Goal: Complete application form

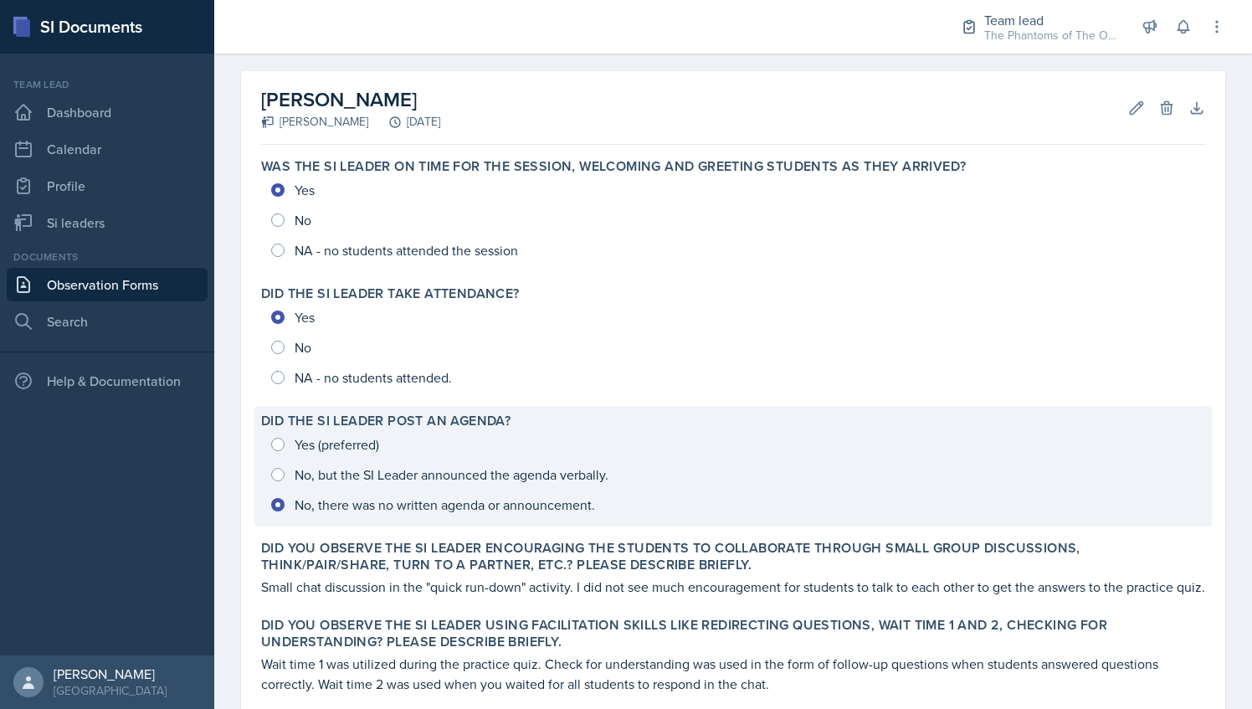
scroll to position [679, 0]
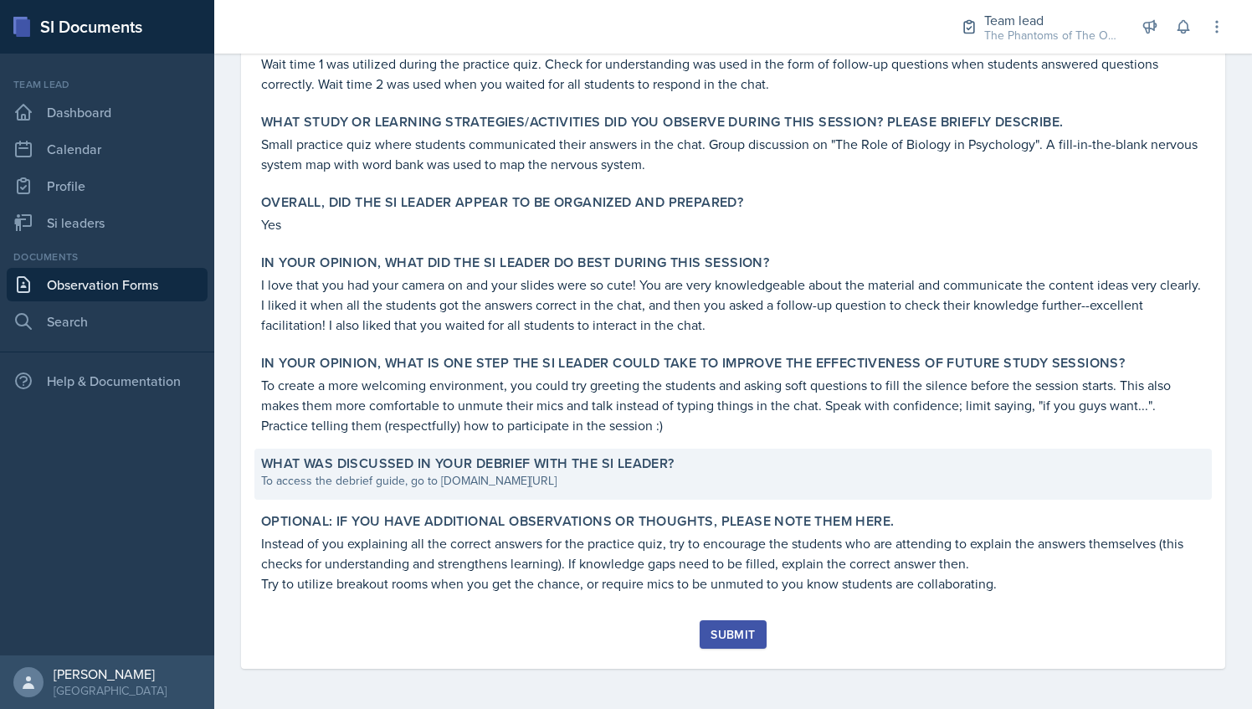
click at [515, 479] on div "To access the debrief guide, go to [DOMAIN_NAME][URL]" at bounding box center [733, 481] width 944 height 18
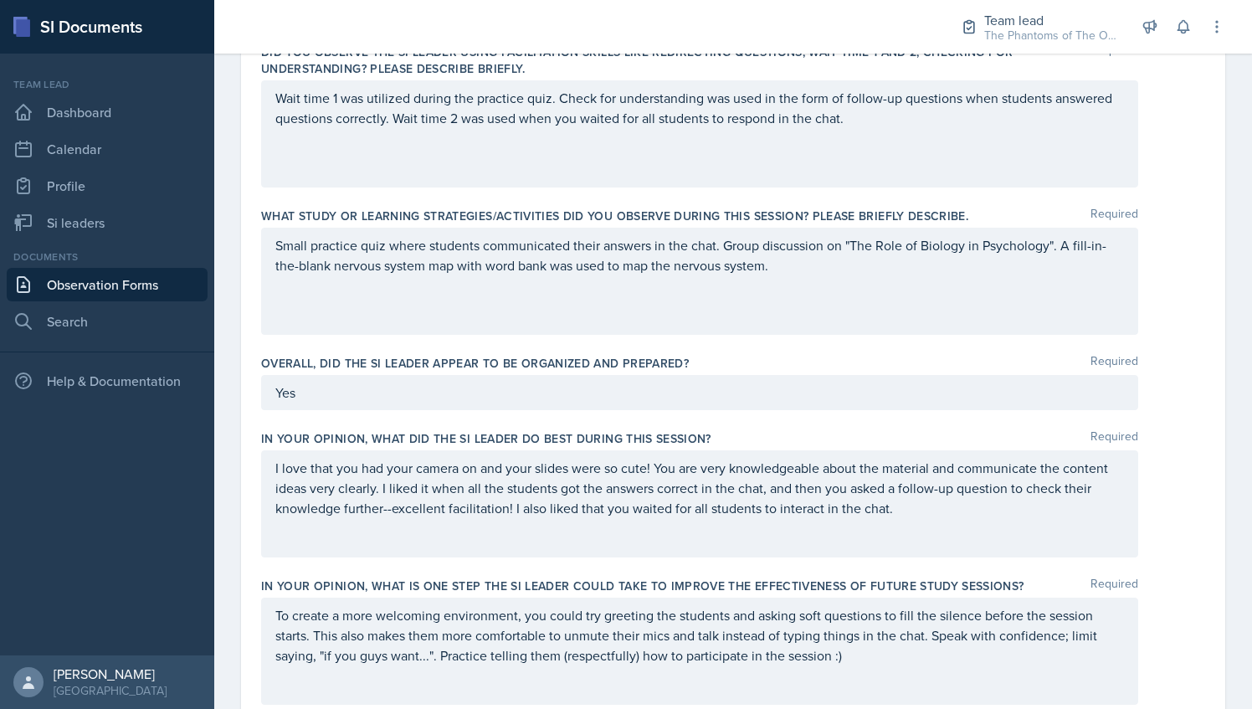
scroll to position [1053, 0]
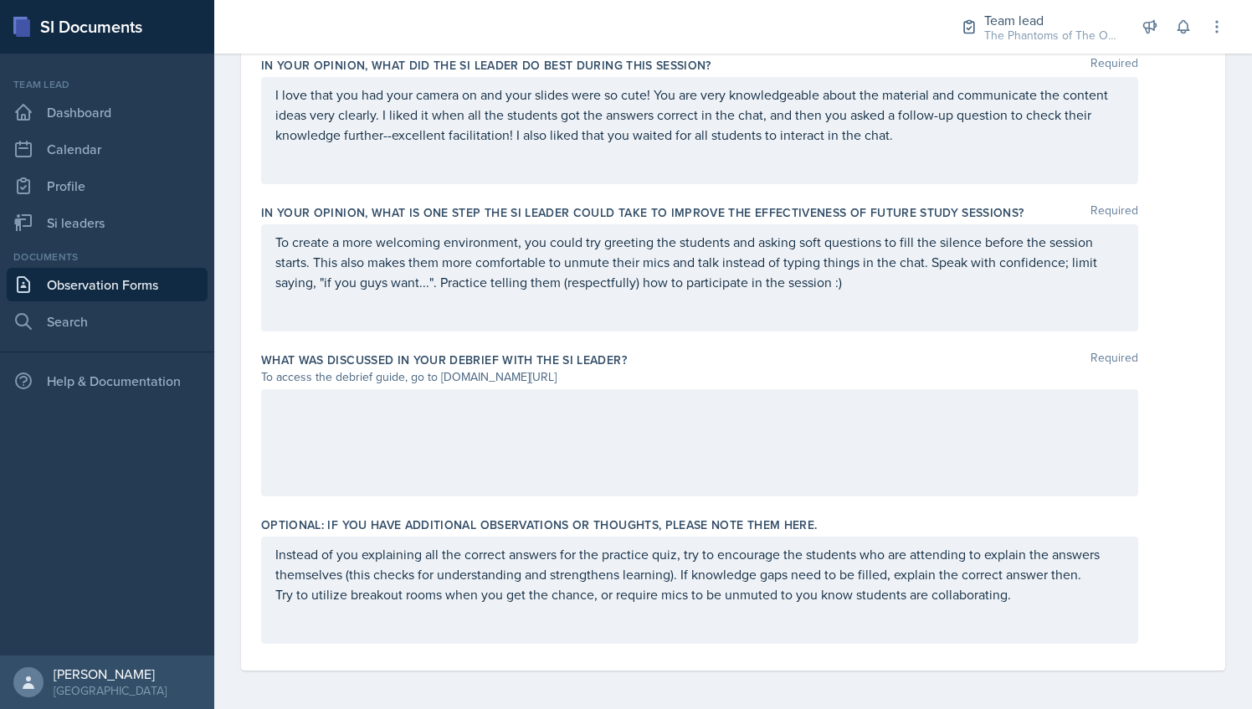
drag, startPoint x: 438, startPoint y: 373, endPoint x: 622, endPoint y: 371, distance: 184.9
click at [622, 371] on div "To access the debrief guide, go to [DOMAIN_NAME][URL]" at bounding box center [699, 377] width 877 height 18
copy div "[DOMAIN_NAME][URL]"
click at [332, 417] on div at bounding box center [699, 442] width 877 height 107
click at [296, 447] on div "Suprised how" at bounding box center [699, 442] width 877 height 107
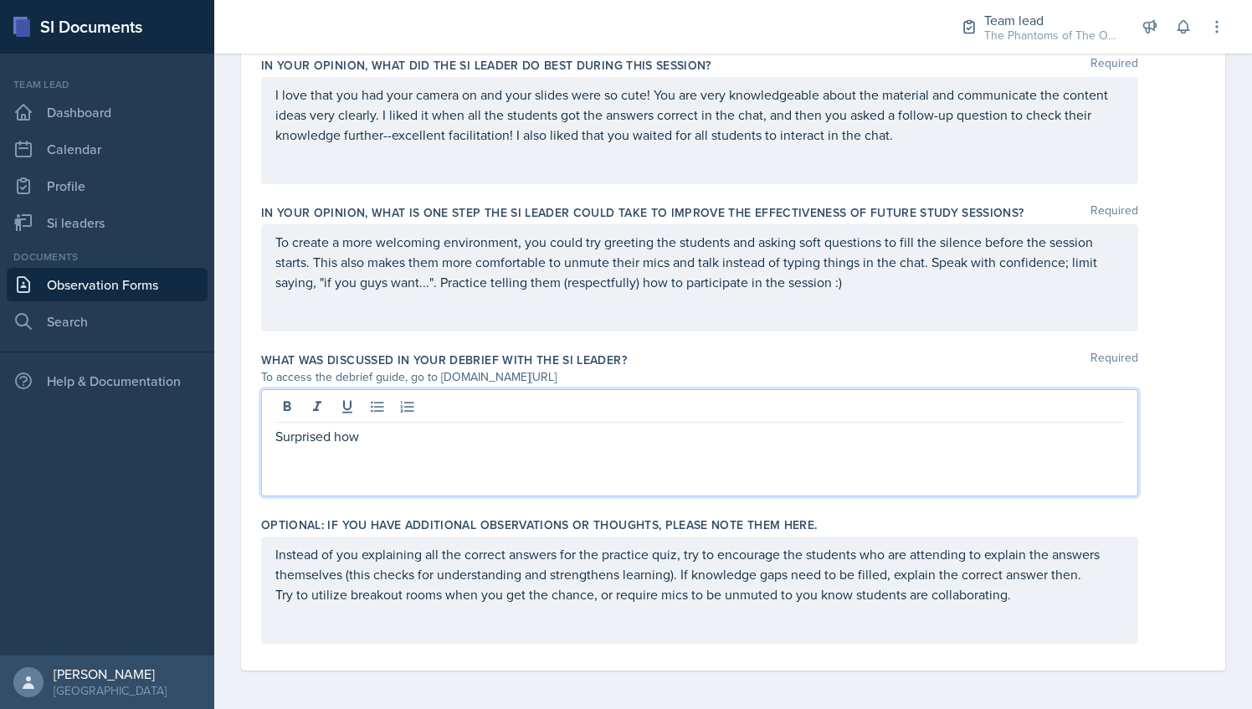
click at [424, 443] on p "Surprised how" at bounding box center [699, 436] width 848 height 20
click at [268, 438] on div "Surprised how many people showed up." at bounding box center [699, 442] width 877 height 107
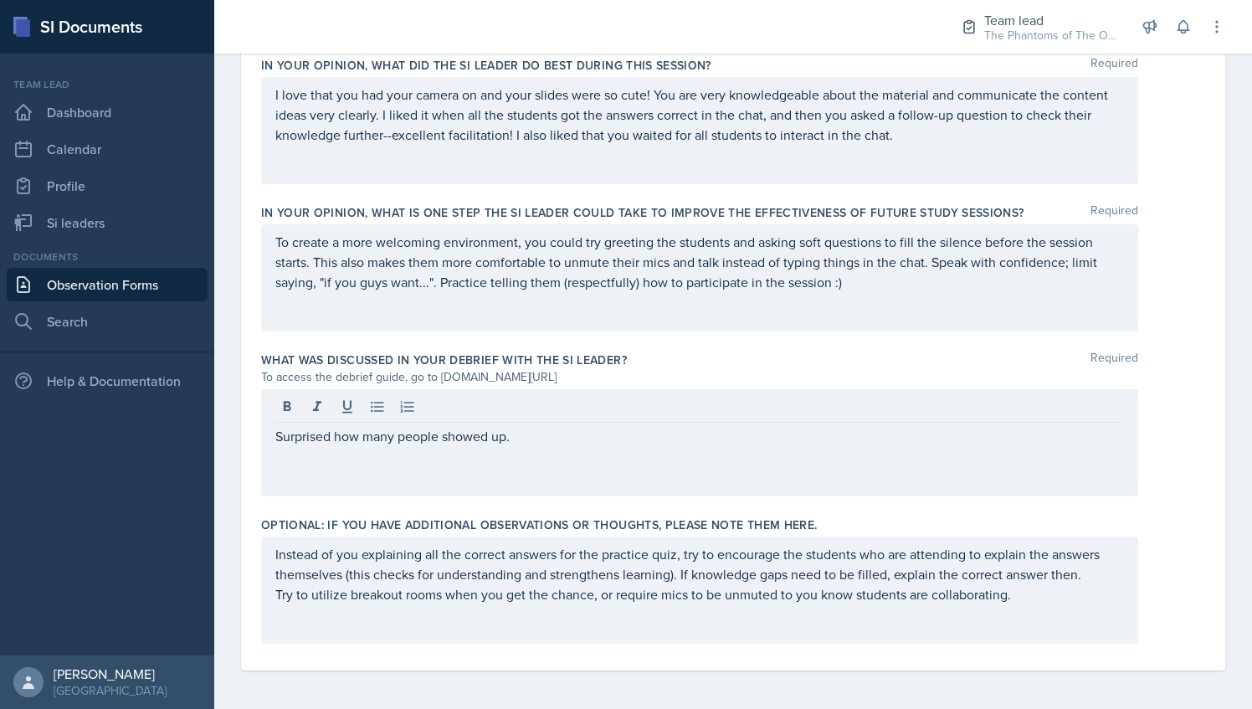
click at [274, 435] on div "Surprised how many people showed up." at bounding box center [699, 442] width 877 height 107
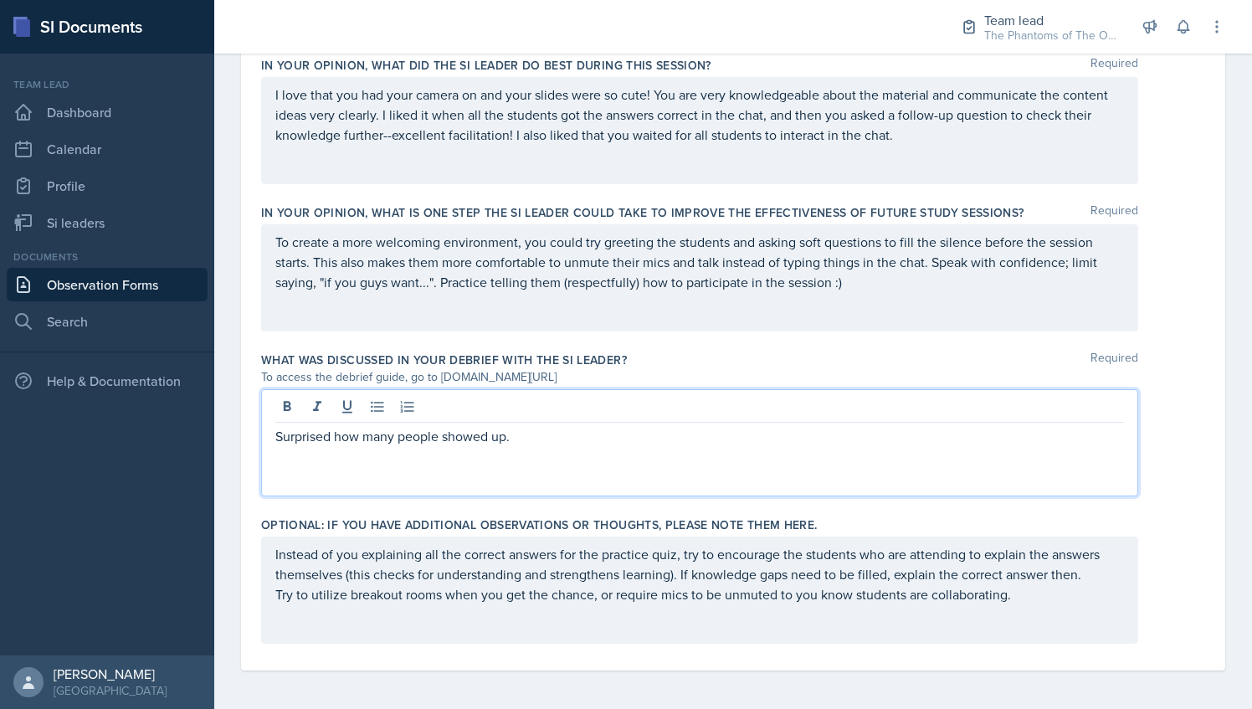
click at [274, 435] on div "Surprised how many people showed up." at bounding box center [699, 442] width 877 height 107
click at [313, 445] on div "Surprised how many people showed up." at bounding box center [699, 442] width 877 height 107
click at [296, 428] on p "Surprised how many people showed up." at bounding box center [699, 436] width 848 height 20
click at [269, 432] on div "Surprised how many people showed up." at bounding box center [699, 442] width 877 height 107
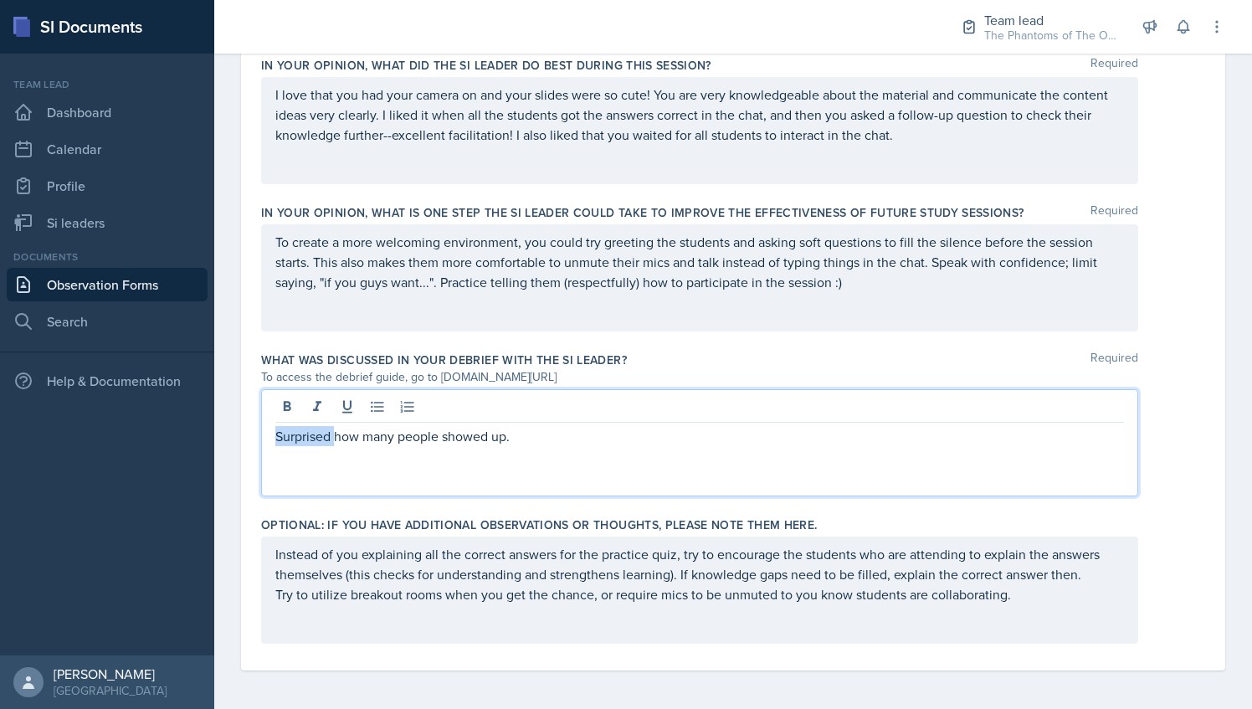
click at [276, 434] on p "Surprised how many people showed up." at bounding box center [699, 436] width 848 height 20
click at [633, 440] on p "What went right: Surprised how many people showed up." at bounding box center [699, 436] width 848 height 20
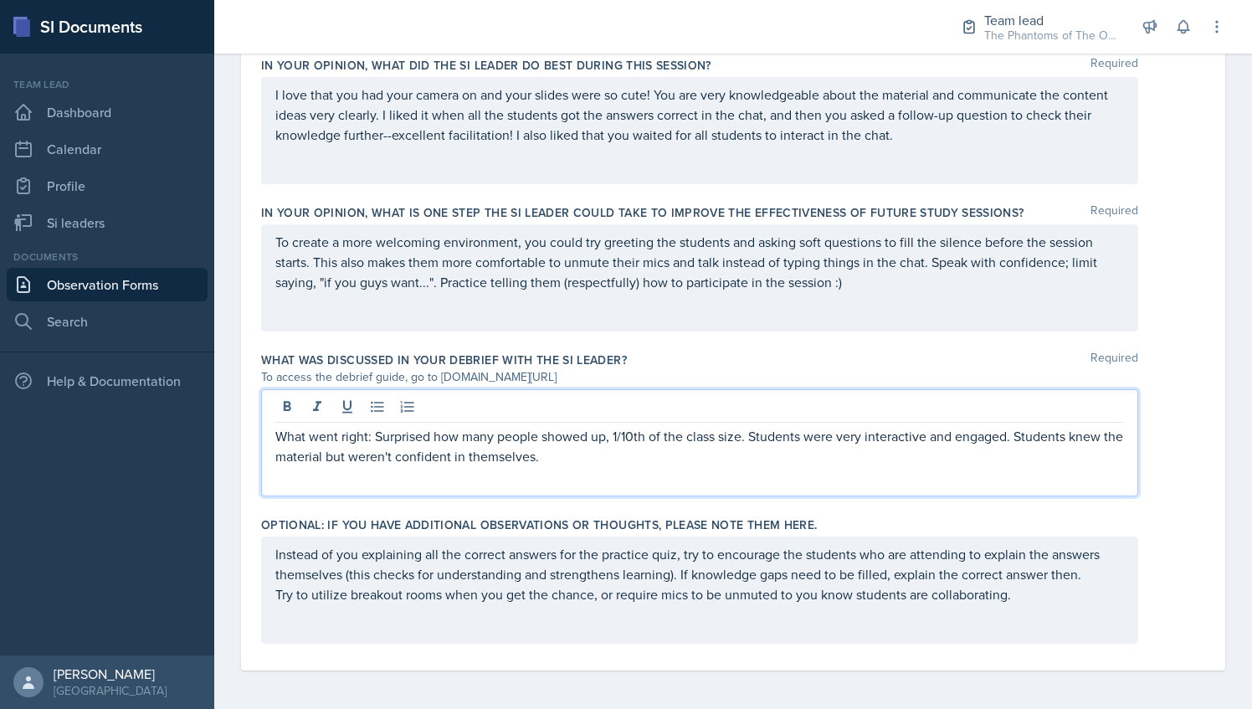
click at [584, 457] on p "What went right: Surprised how many people showed up, 1/10th of the class size.…" at bounding box center [699, 446] width 848 height 40
click at [674, 472] on p "What could be improved: collaboration through breakout rooms, create more creat…" at bounding box center [699, 476] width 848 height 20
click at [652, 470] on p "What could be improved: collaboration through breakout rooms, creating more cre…" at bounding box center [699, 476] width 848 height 20
click at [950, 470] on p "What could be improved: collaboration through breakout rooms and creating more …" at bounding box center [699, 476] width 848 height 20
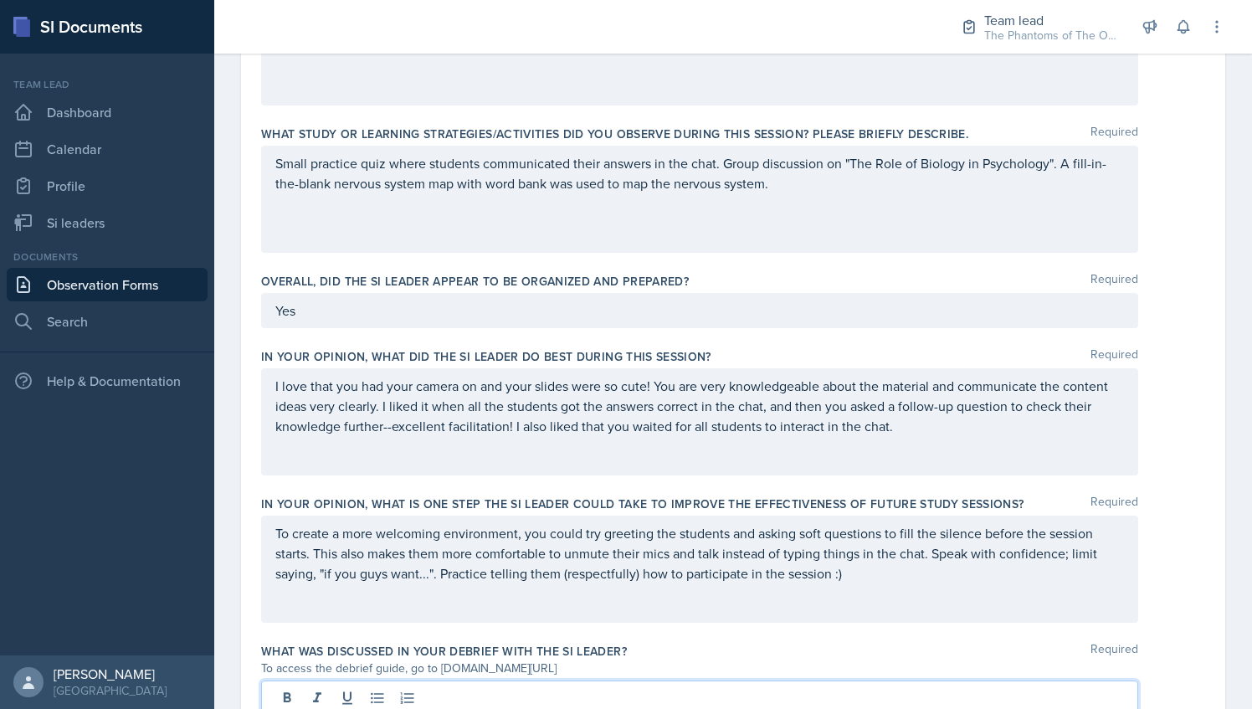
scroll to position [794, 0]
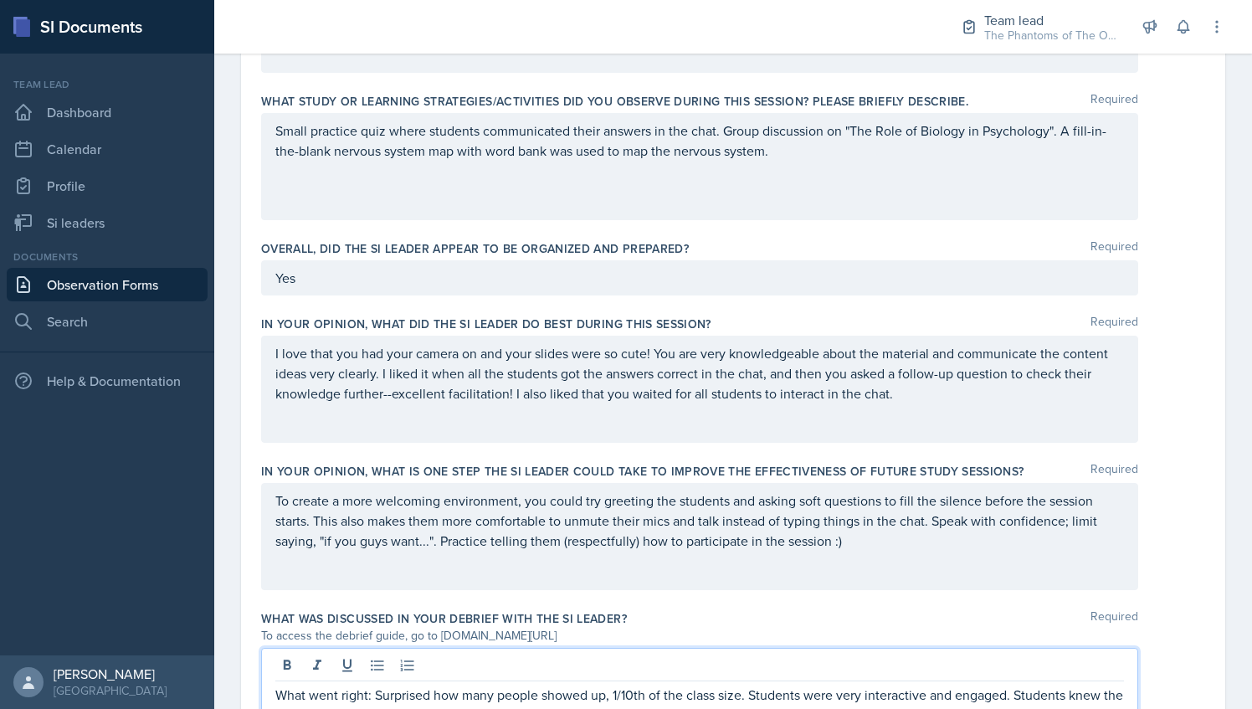
click at [868, 555] on div "To create a more welcoming environment, you could try greeting the students and…" at bounding box center [699, 536] width 877 height 107
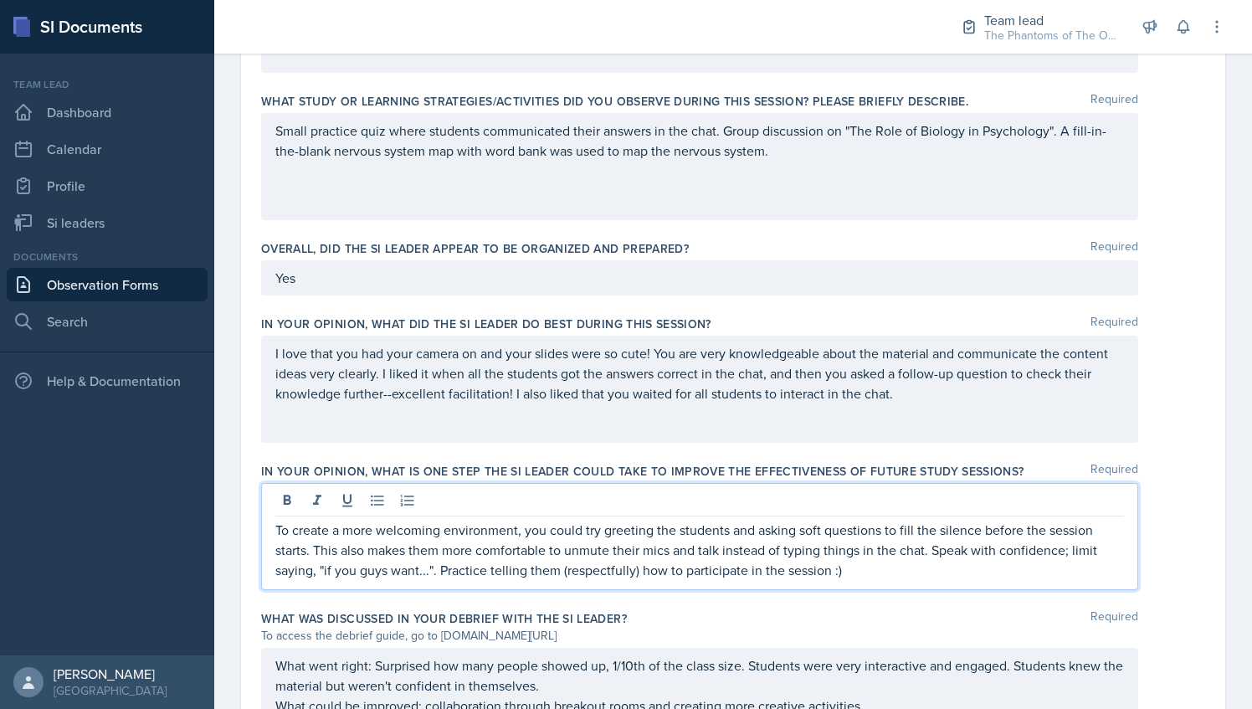
scroll to position [823, 0]
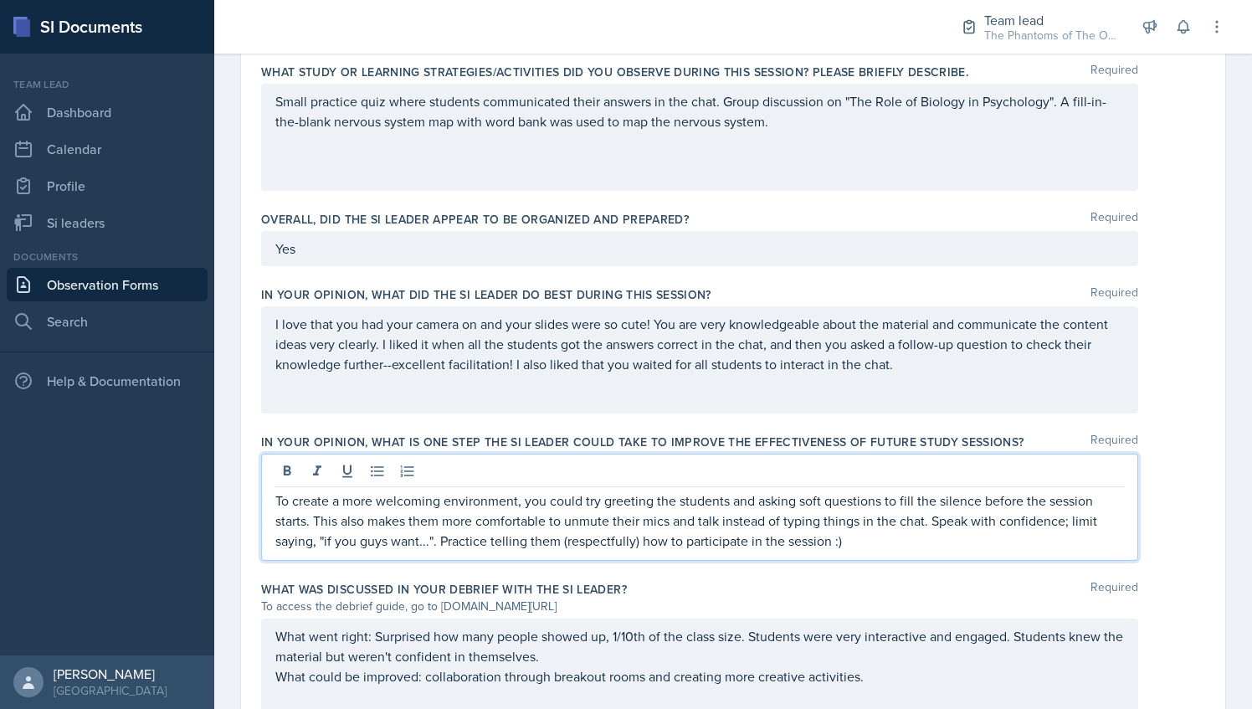
click at [795, 581] on div "What was discussed in your debrief with the SI Leader? Required" at bounding box center [733, 589] width 944 height 17
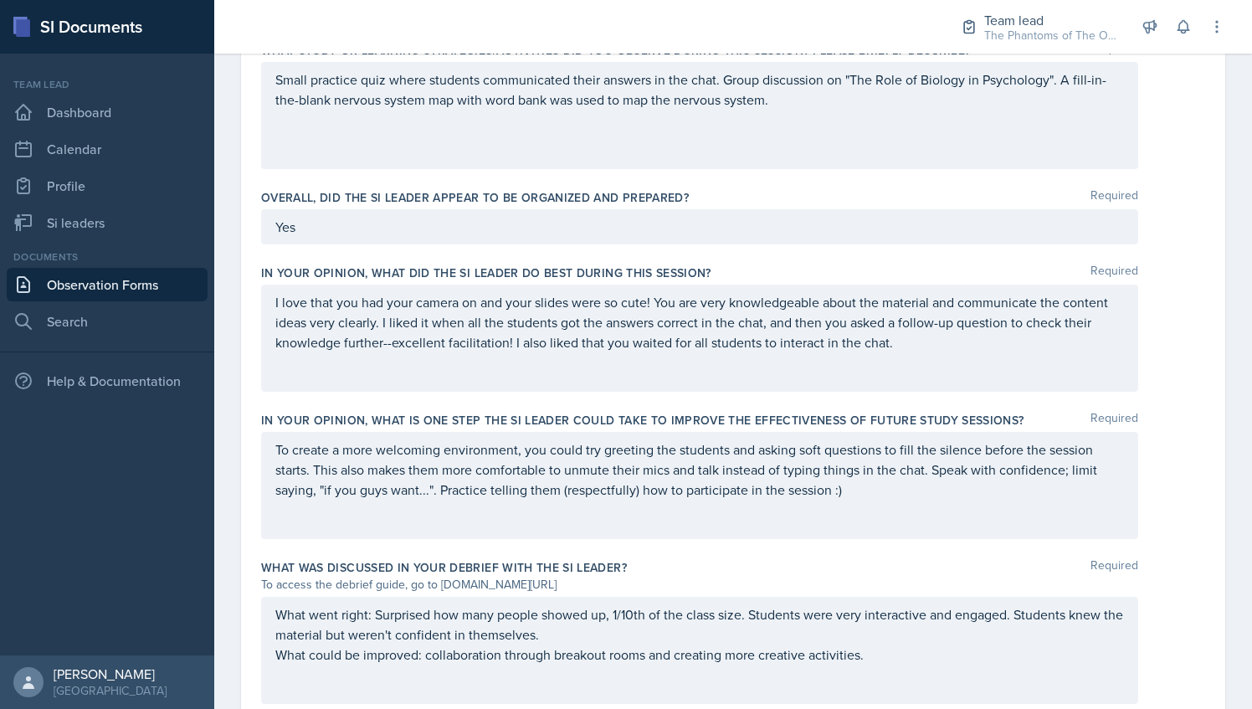
scroll to position [850, 0]
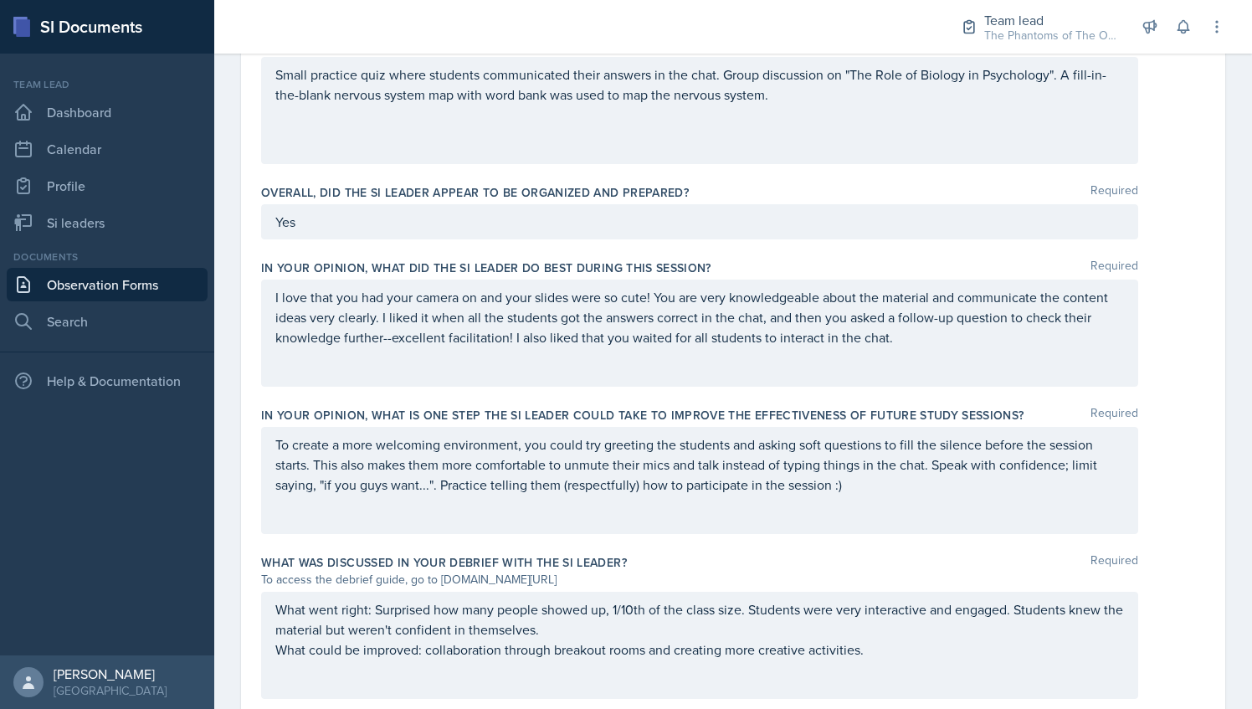
click at [940, 348] on div "I love that you had your camera on and your slides were so cute! You are very k…" at bounding box center [699, 332] width 877 height 107
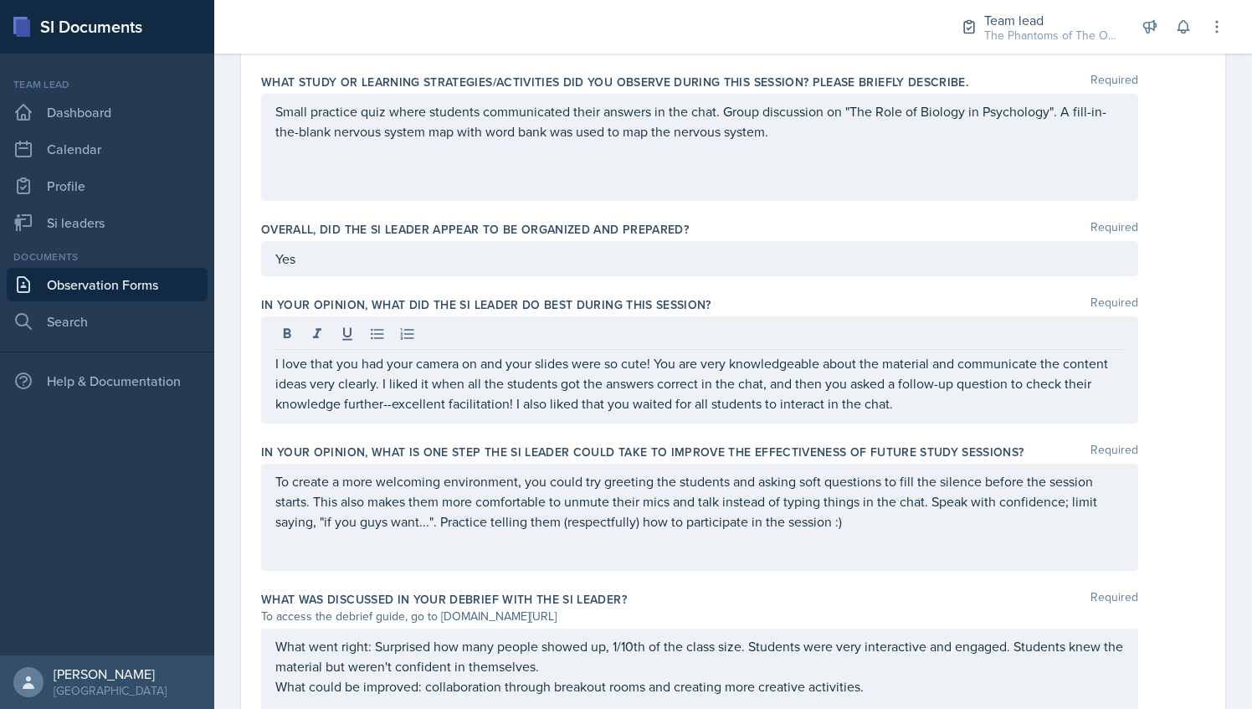
scroll to position [783, 0]
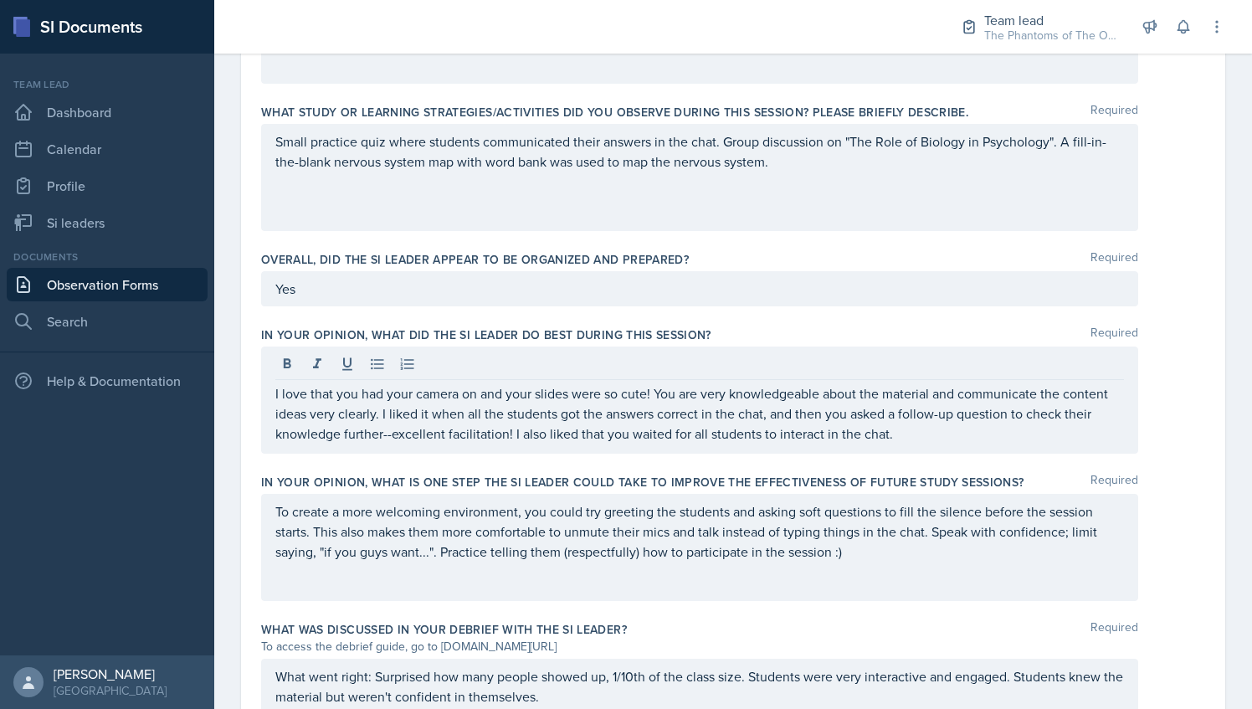
click at [990, 323] on div "In your opinion, what did the SI Leader do BEST during this session? Required I…" at bounding box center [733, 393] width 944 height 147
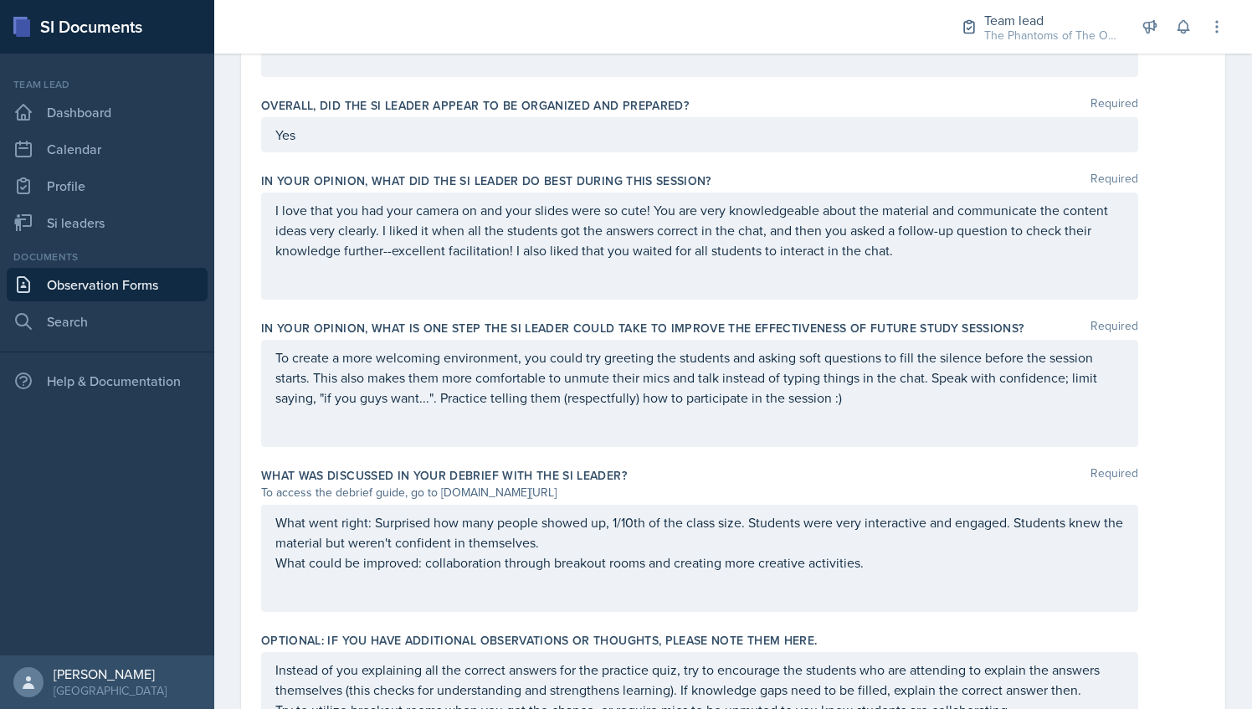
scroll to position [1053, 0]
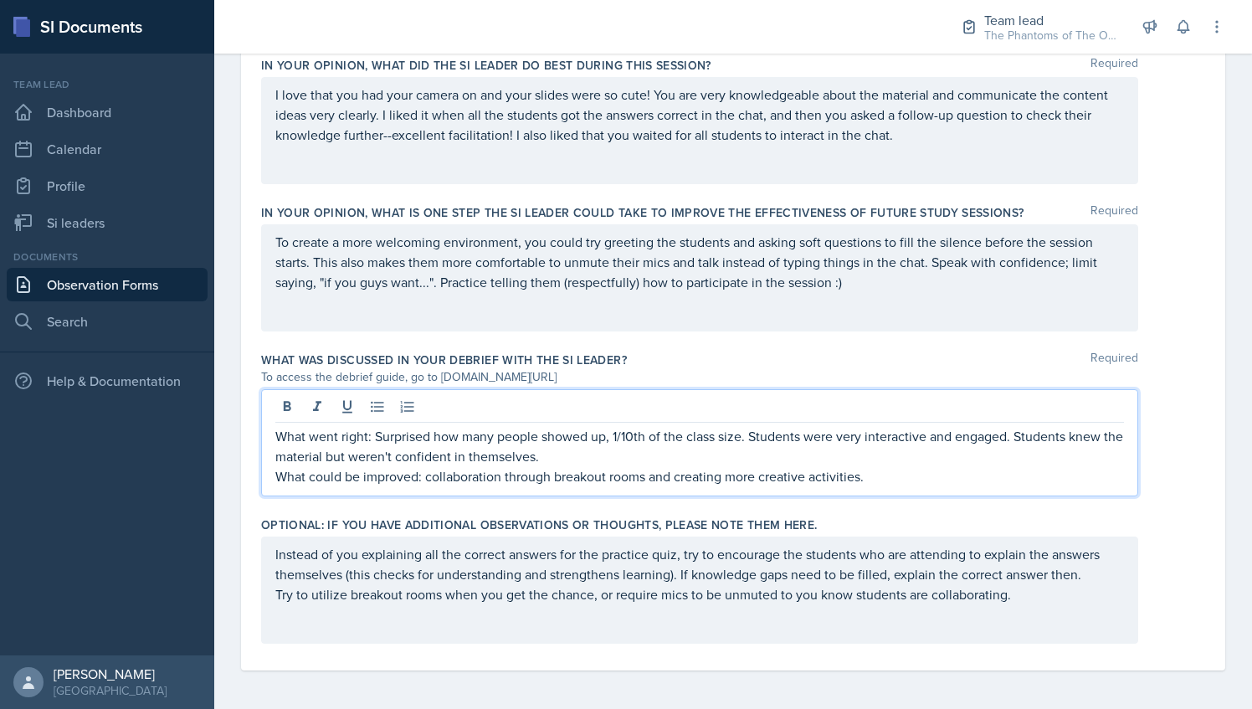
click at [897, 444] on div "What went right: Surprised how many people showed up, 1/10th of the class size.…" at bounding box center [699, 456] width 848 height 60
click at [899, 466] on p "What could be improved: collaboration through breakout rooms and creating more …" at bounding box center [699, 476] width 848 height 20
drag, startPoint x: 883, startPoint y: 484, endPoint x: 916, endPoint y: 509, distance: 41.8
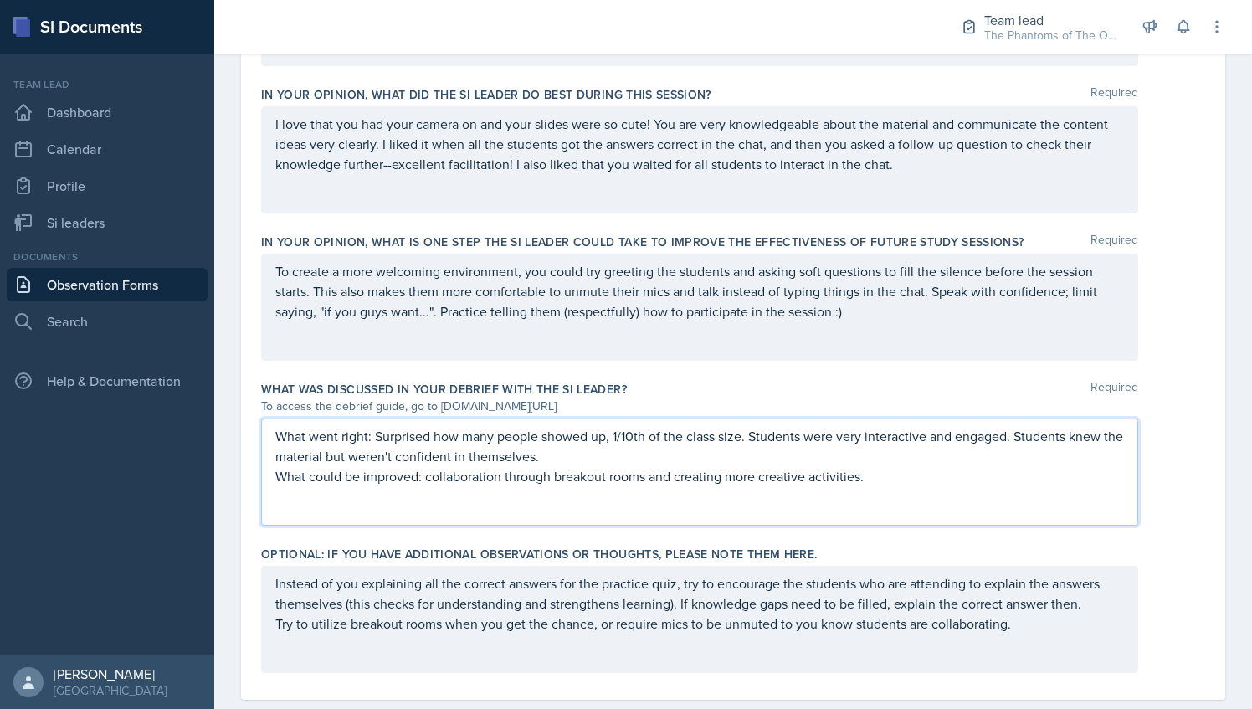
click at [904, 478] on p "What could be improved: collaboration through breakout rooms and creating more …" at bounding box center [699, 476] width 848 height 20
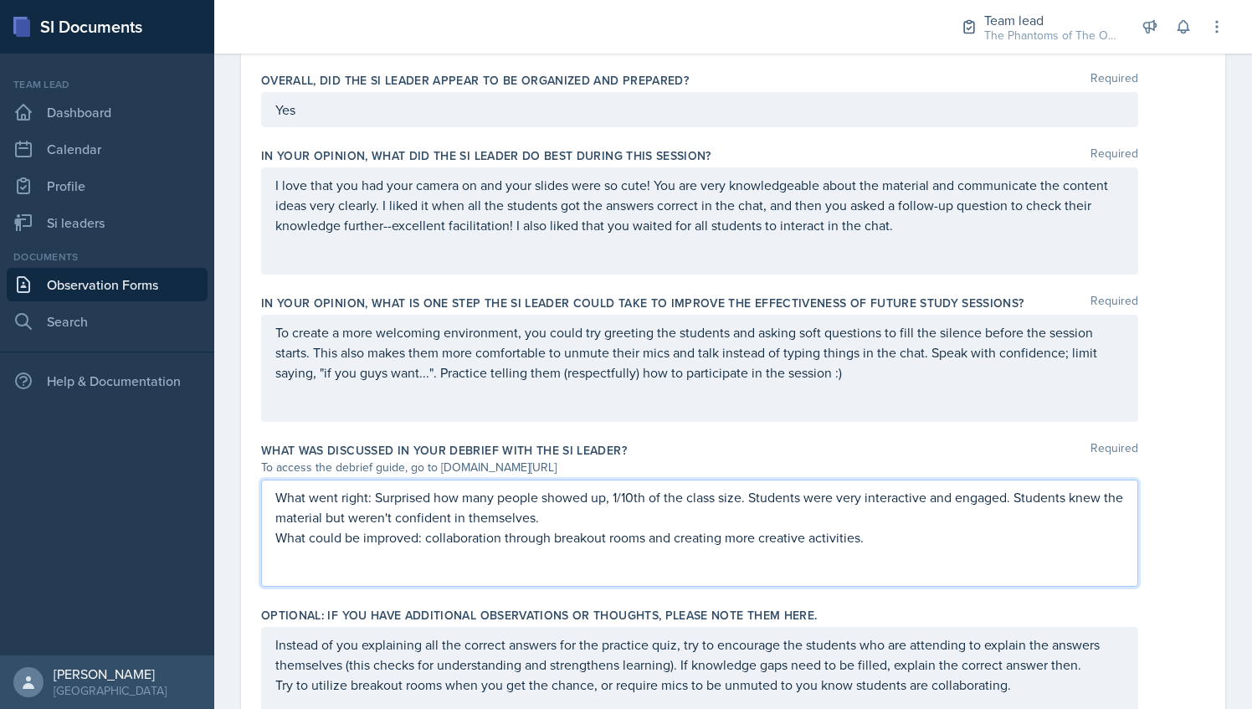
scroll to position [1053, 0]
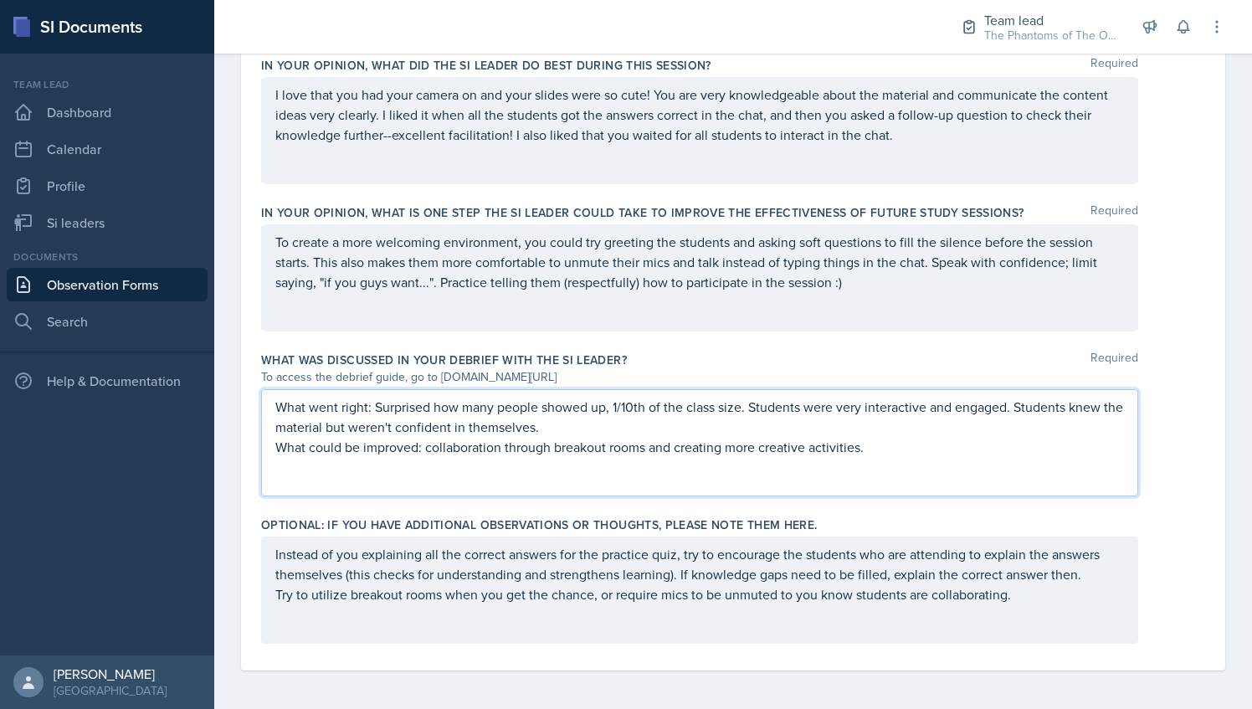
click at [880, 455] on div "What went right: Surprised how many people showed up, 1/10th of the class size.…" at bounding box center [699, 442] width 877 height 107
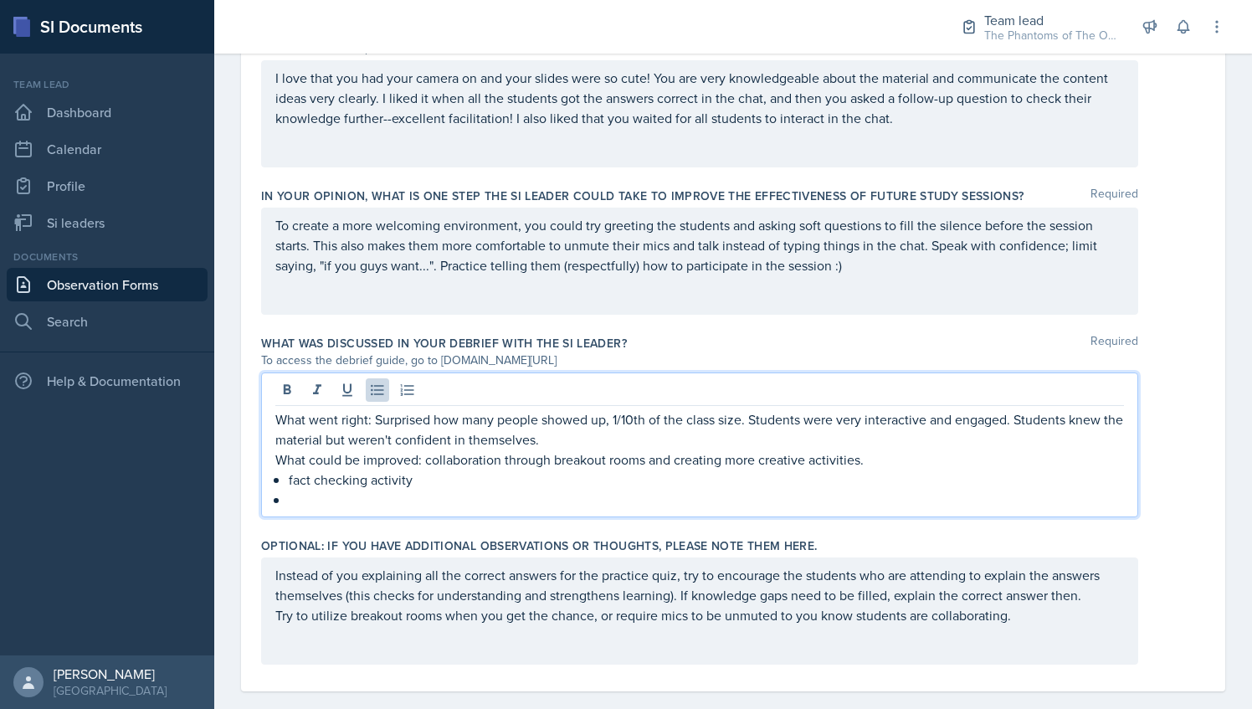
scroll to position [1081, 0]
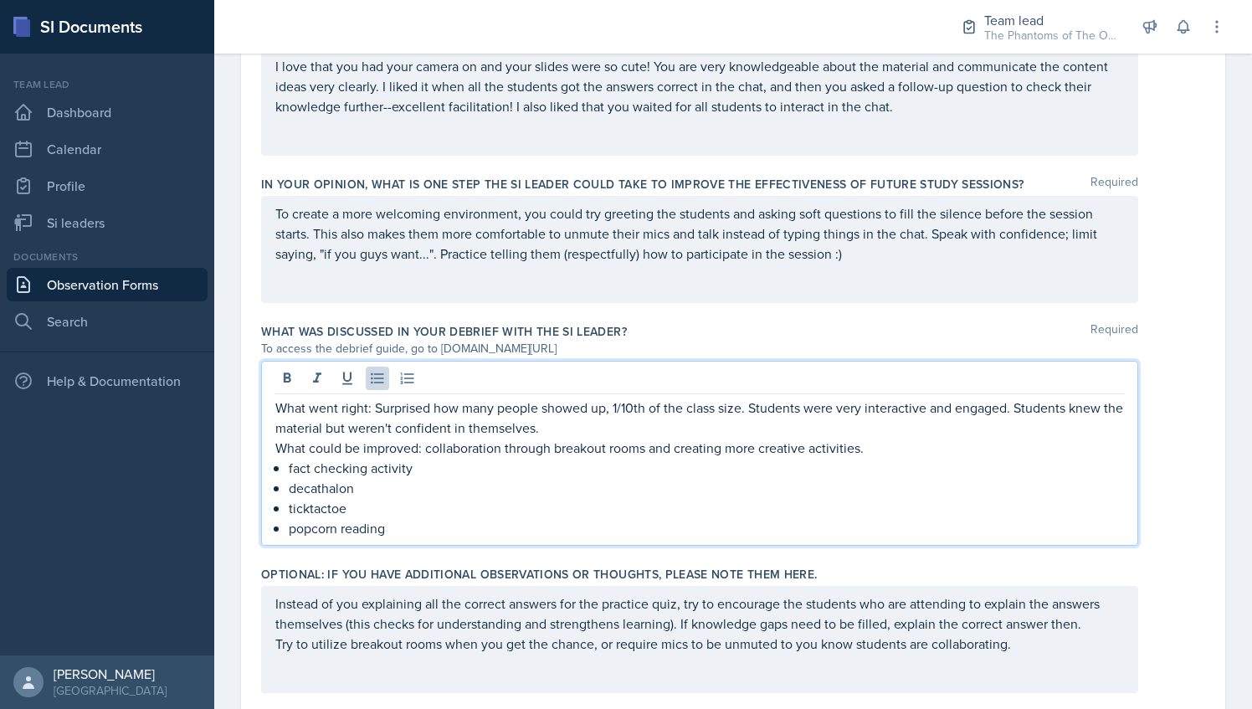
click at [382, 484] on p "decathalon" at bounding box center [706, 488] width 835 height 20
click at [341, 464] on p "fact checking activity" at bounding box center [706, 468] width 835 height 20
click at [423, 527] on p "popcorn reading" at bounding box center [706, 528] width 835 height 20
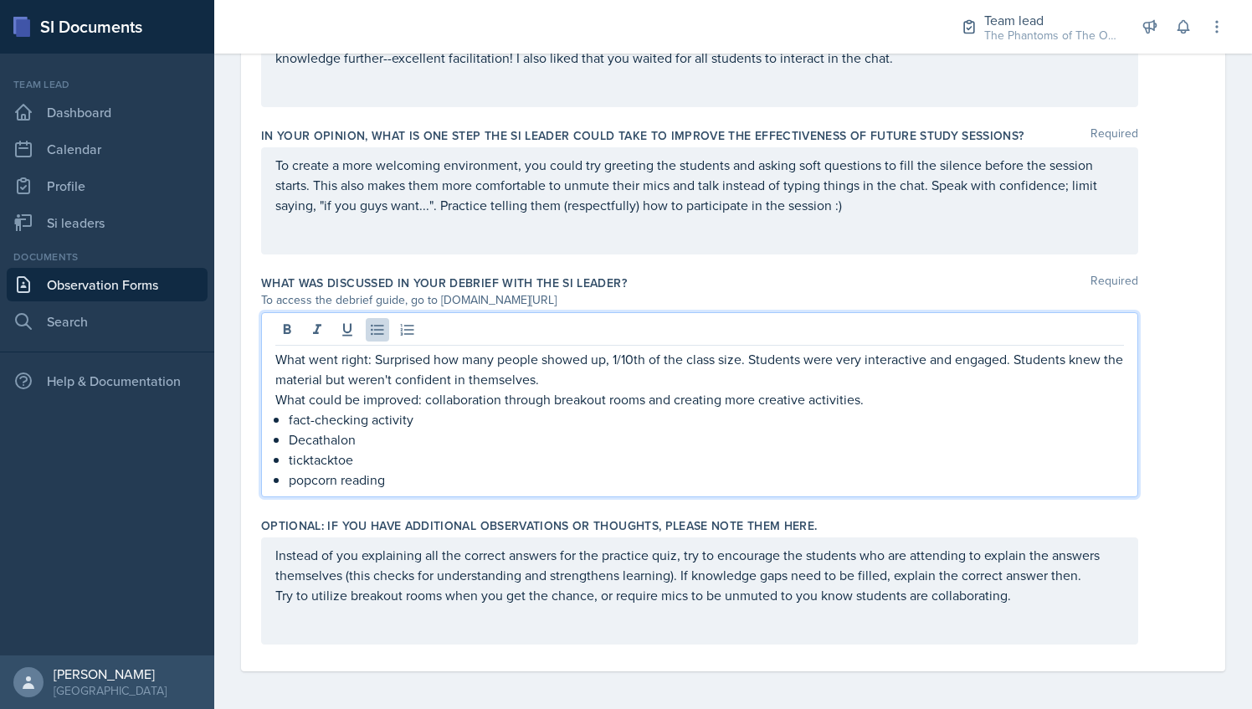
drag, startPoint x: 397, startPoint y: 467, endPoint x: 286, endPoint y: 416, distance: 121.7
click at [286, 416] on div "What went right: Surprised how many people showed up, 1/10th of the class size.…" at bounding box center [699, 419] width 848 height 141
click at [420, 504] on div "What was discussed in your debrief with the SI Leader? Required To access the d…" at bounding box center [733, 389] width 944 height 243
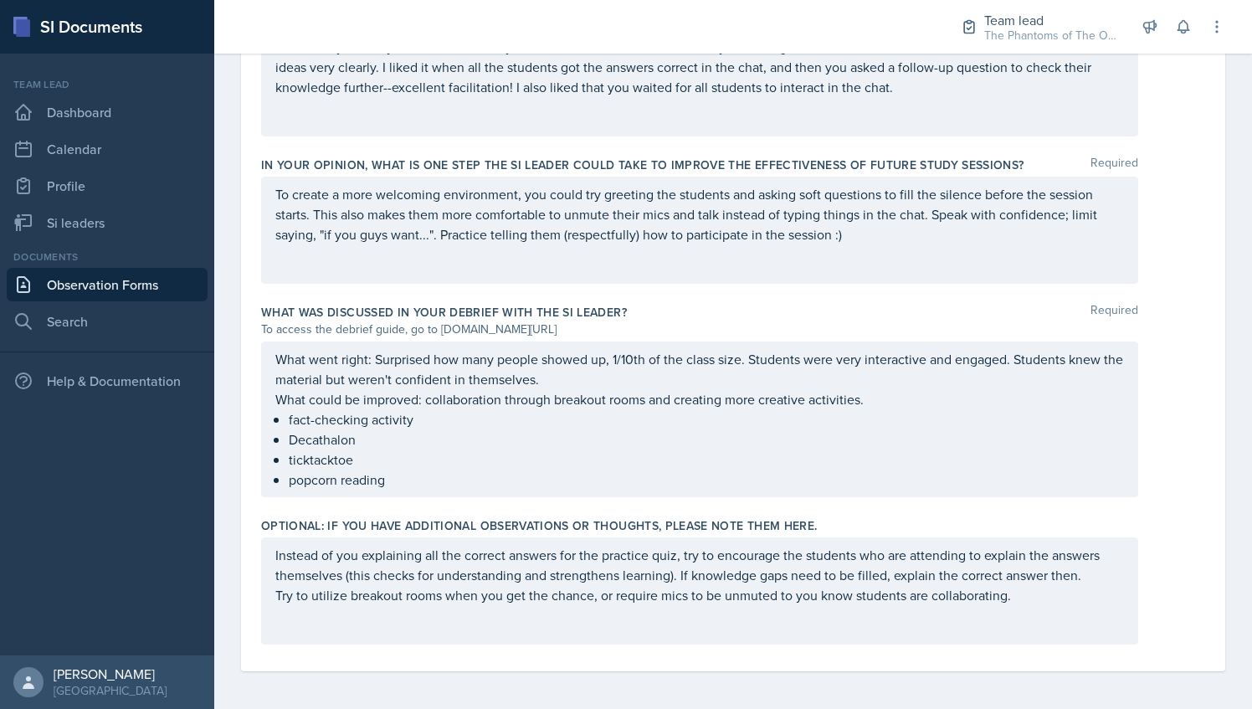
scroll to position [0, 0]
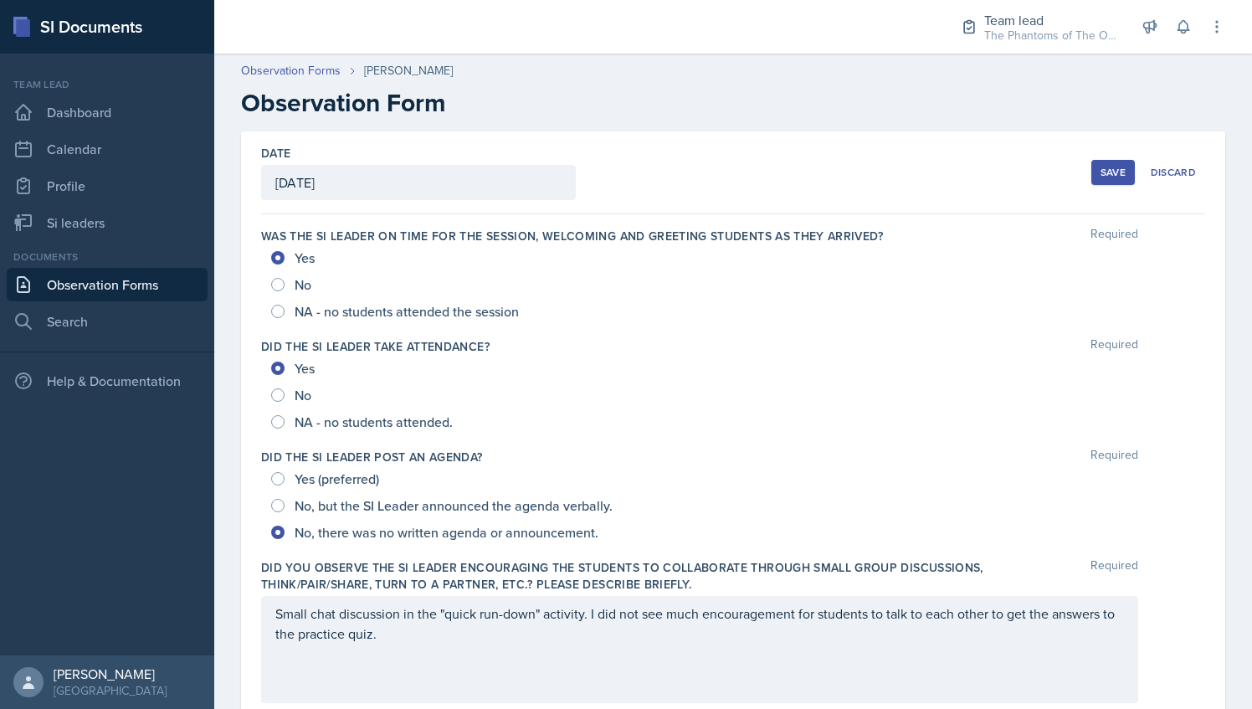
click at [1100, 174] on div "Save" at bounding box center [1112, 172] width 25 height 13
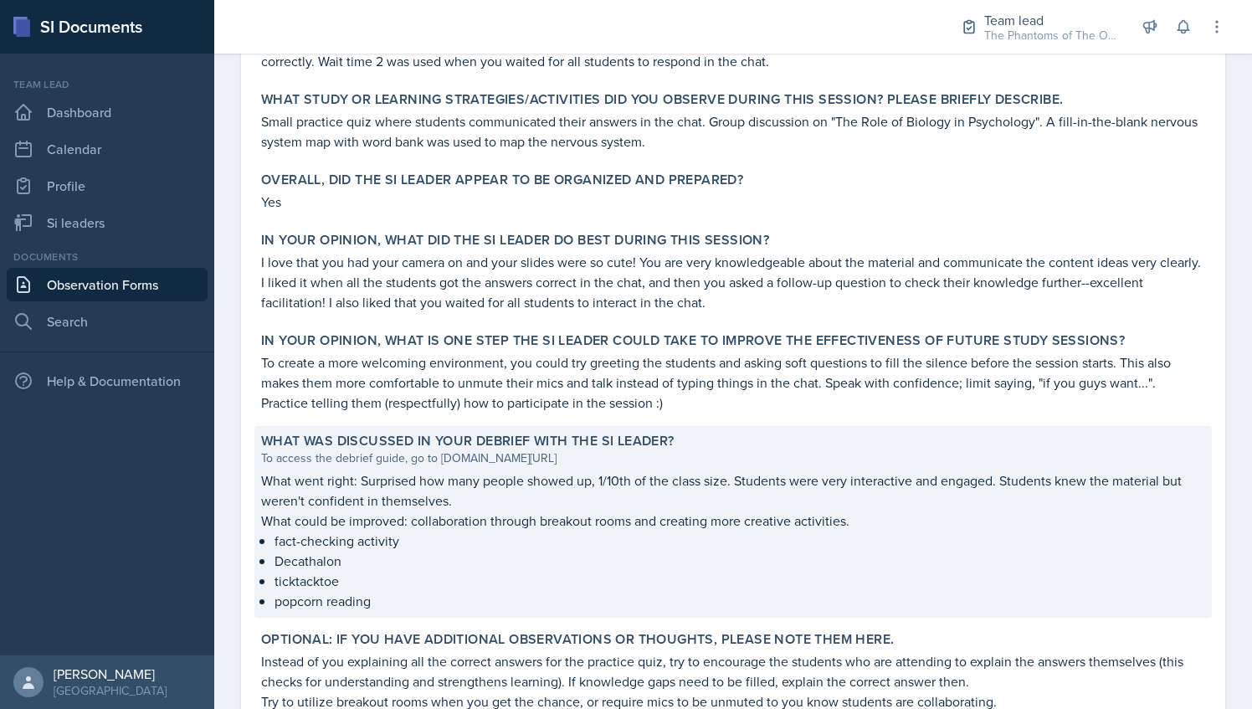
scroll to position [820, 0]
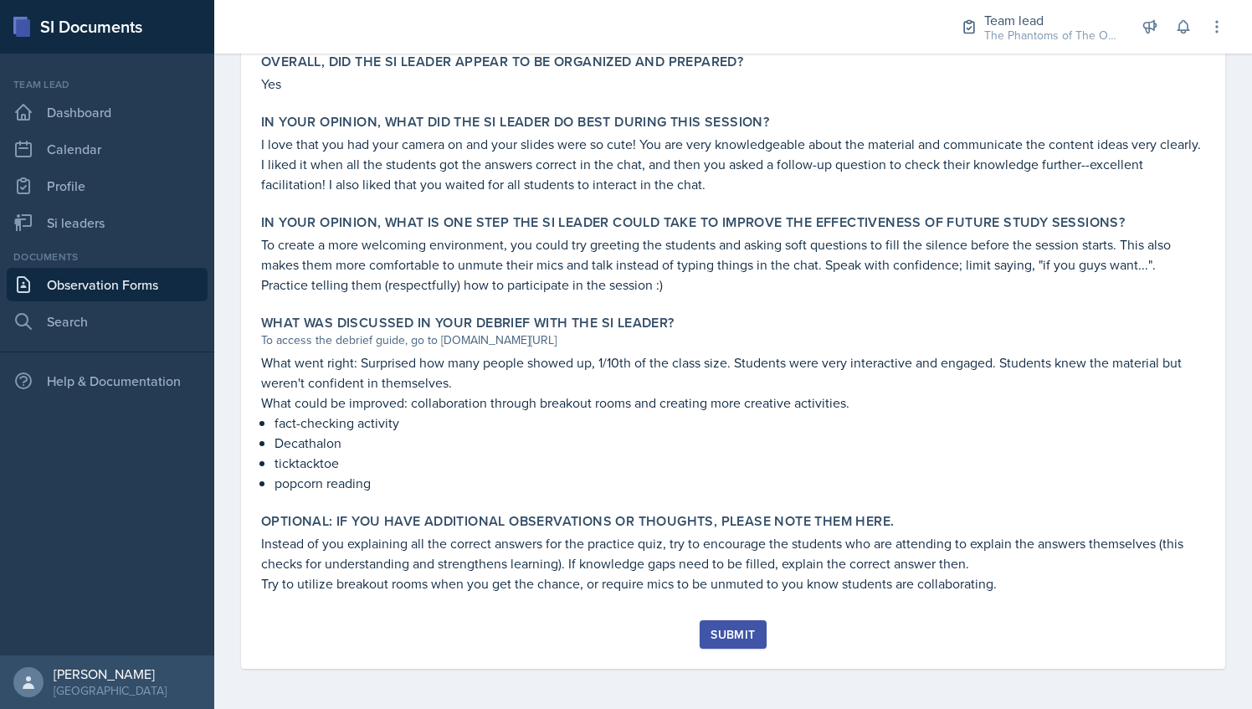
click at [723, 633] on div "Submit" at bounding box center [732, 633] width 44 height 13
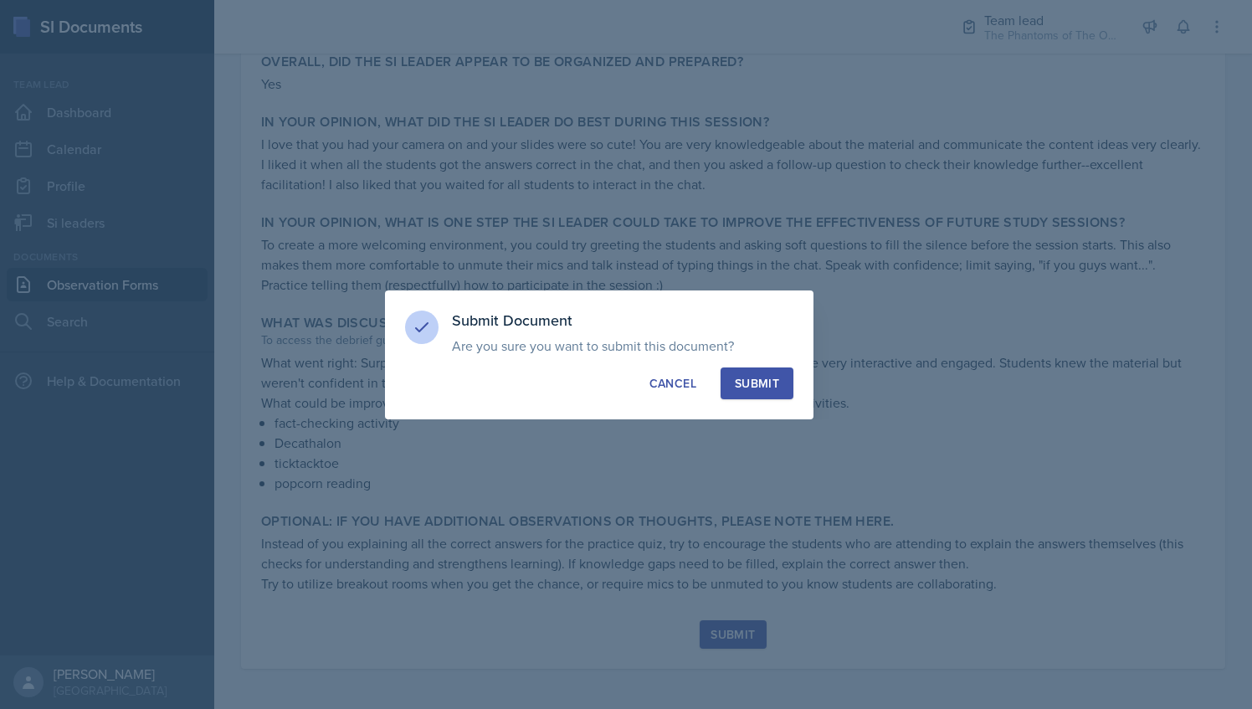
click at [758, 380] on div "Submit" at bounding box center [757, 383] width 44 height 17
radio input "true"
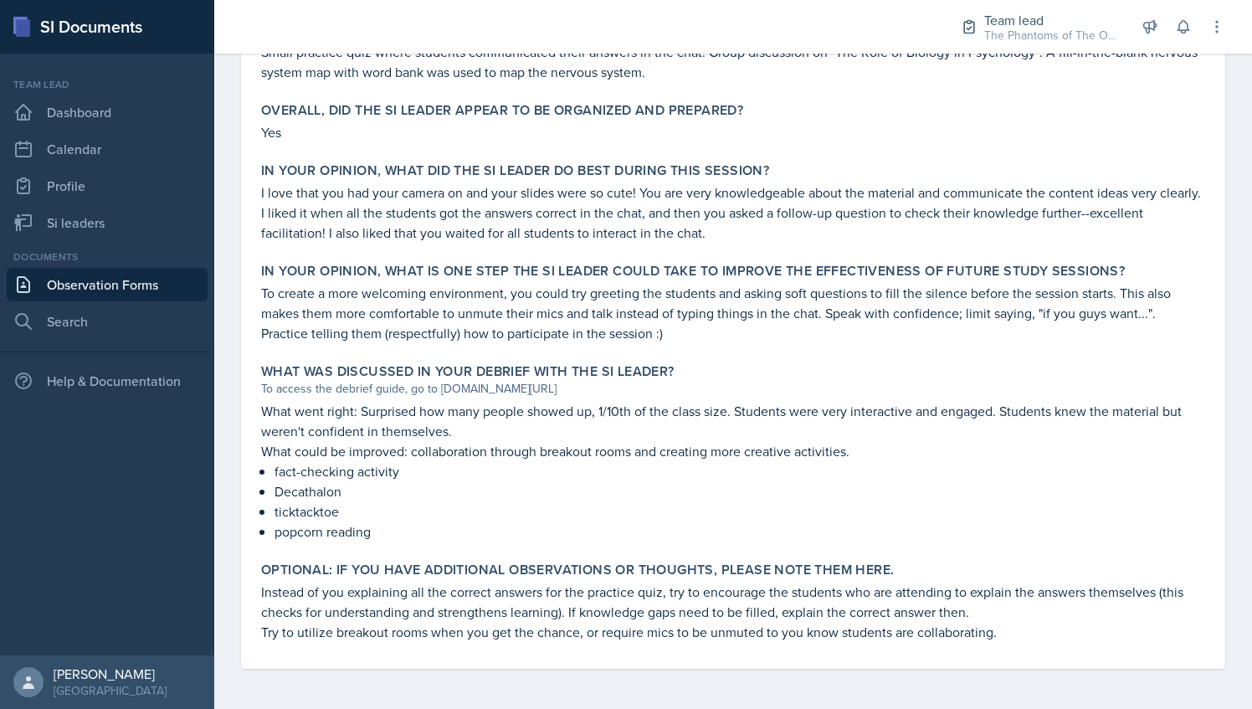
scroll to position [0, 0]
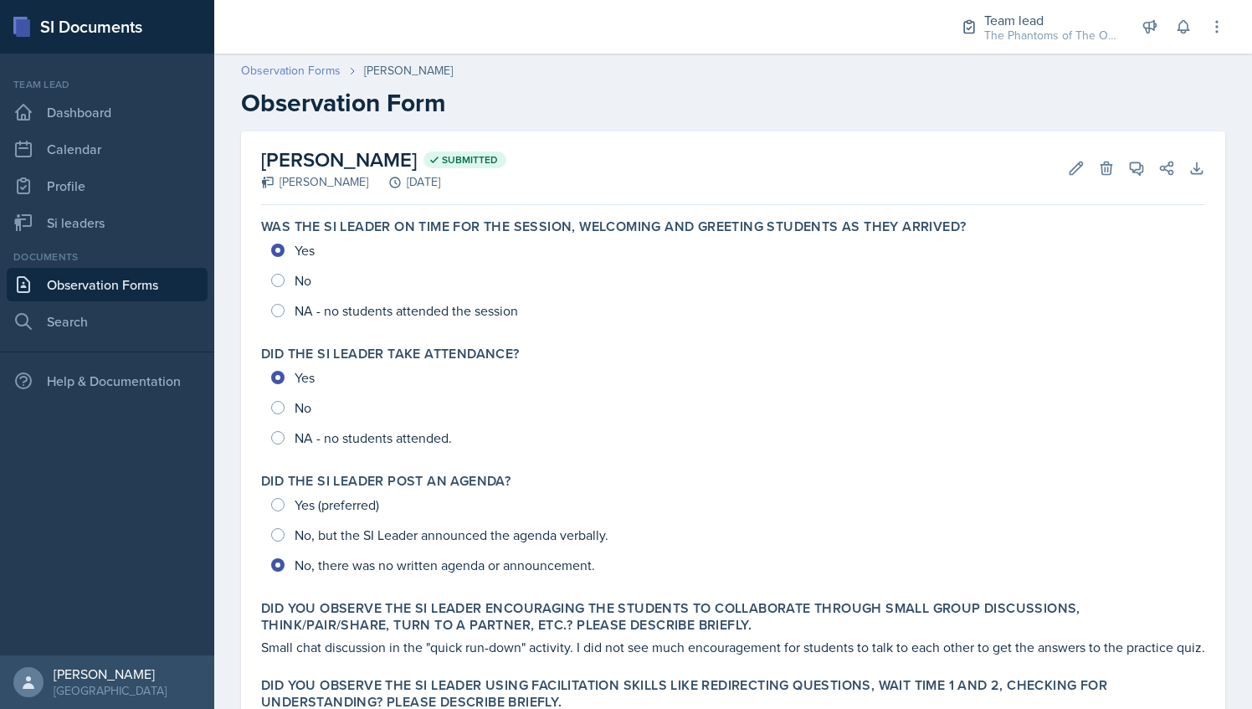
click at [302, 75] on link "Observation Forms" at bounding box center [291, 71] width 100 height 18
